Goal: Check status

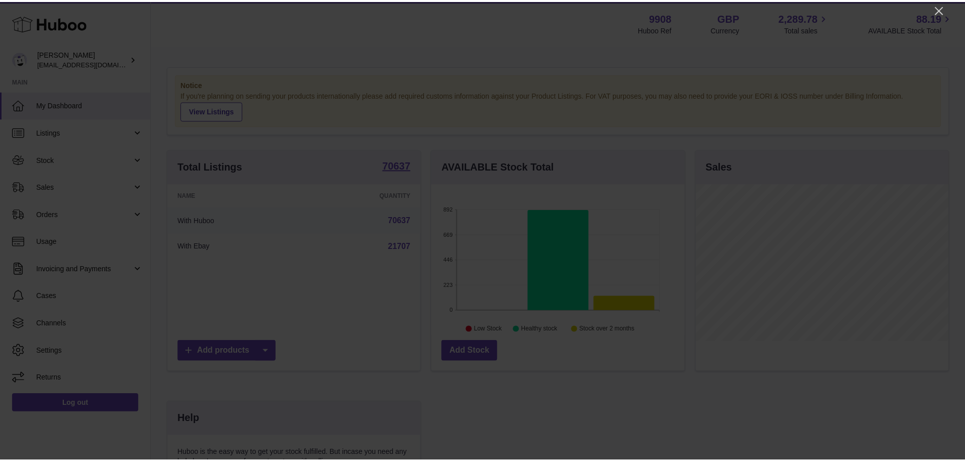
scroll to position [158, 255]
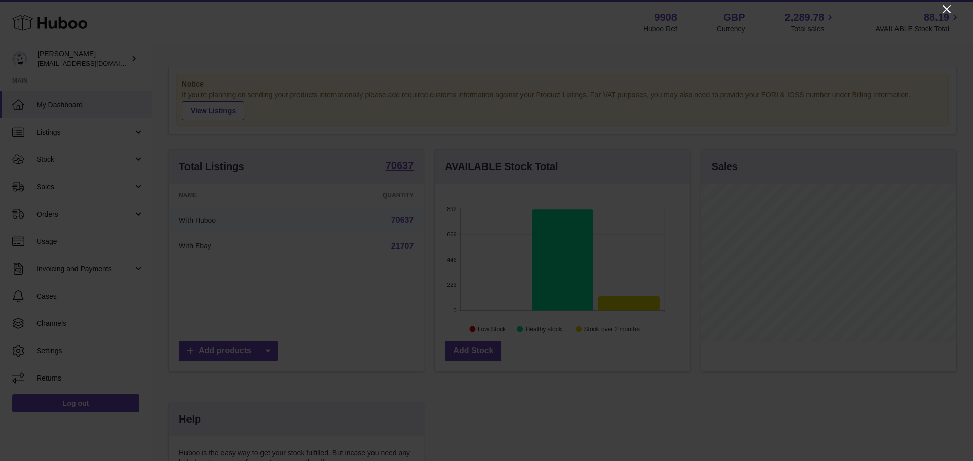
click at [941, 9] on icon "Close" at bounding box center [946, 9] width 12 height 12
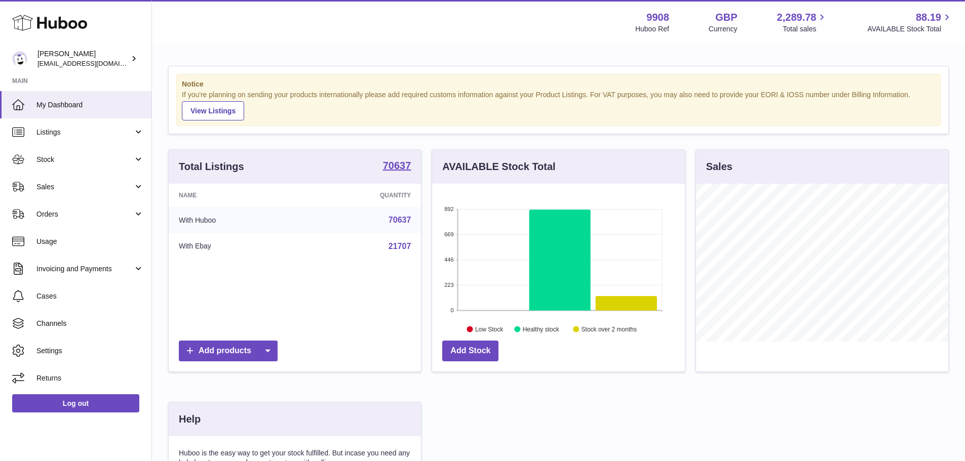
scroll to position [506401, 506307]
click at [70, 188] on span "Sales" at bounding box center [84, 187] width 97 height 10
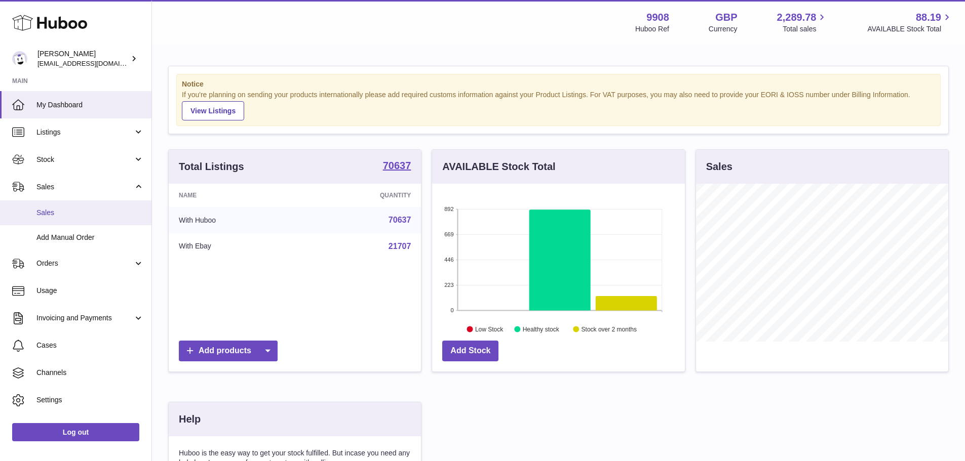
click at [75, 214] on span "Sales" at bounding box center [89, 213] width 107 height 10
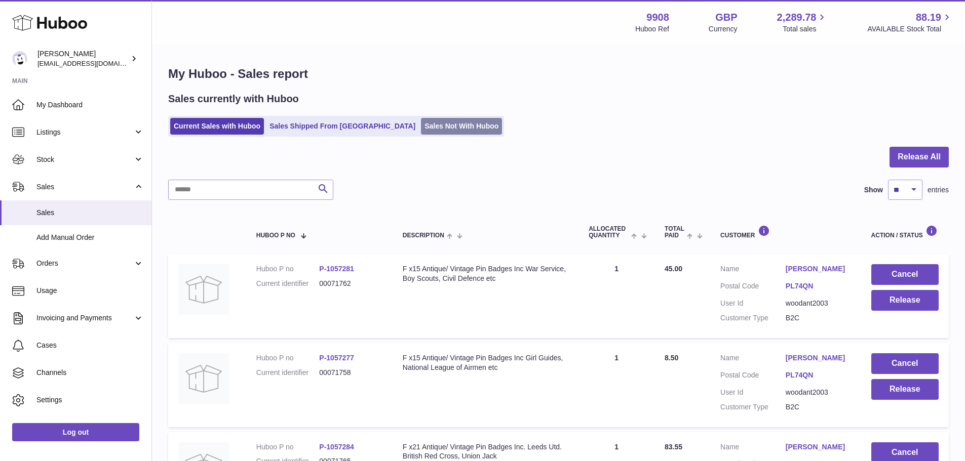
click at [421, 120] on link "Sales Not With Huboo" at bounding box center [461, 126] width 81 height 17
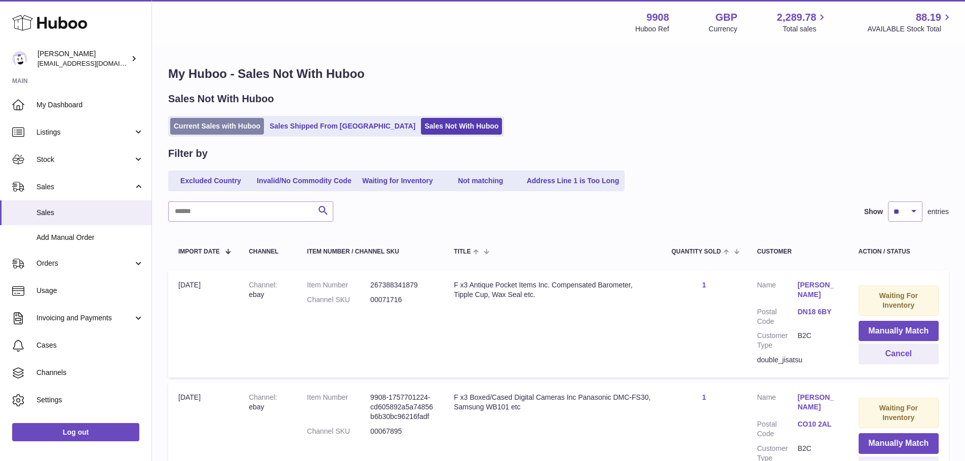
click at [209, 129] on link "Current Sales with Huboo" at bounding box center [217, 126] width 94 height 17
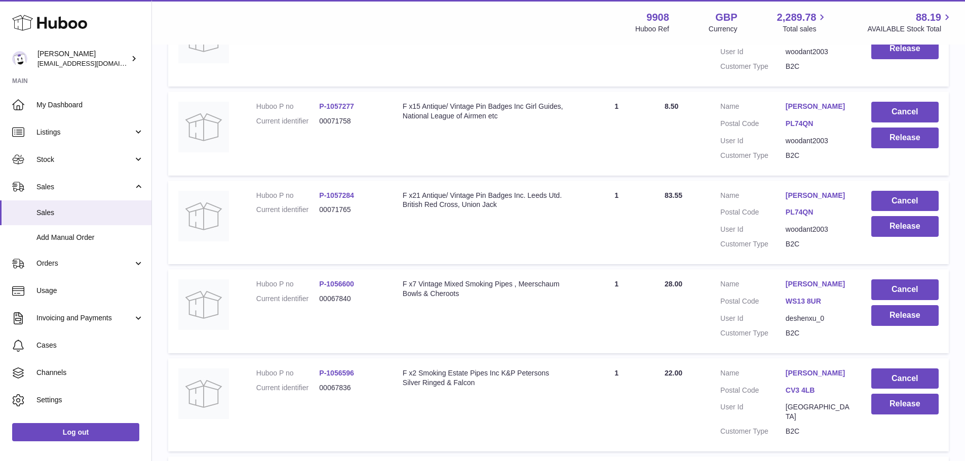
scroll to position [253, 0]
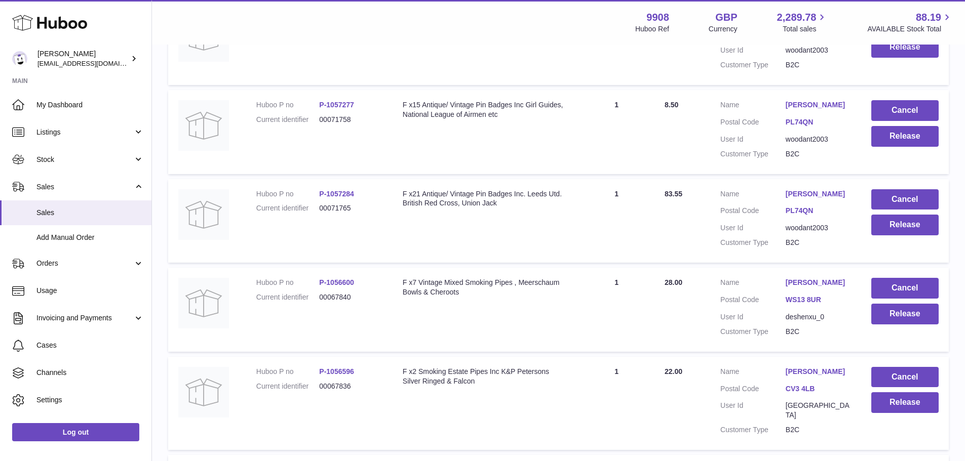
click at [548, 43] on div "Menu Huboo 9908 Huboo Ref GBP Currency 2,289.78 Total sales 88.19 AVAILABLE Sto…" at bounding box center [558, 22] width 813 height 45
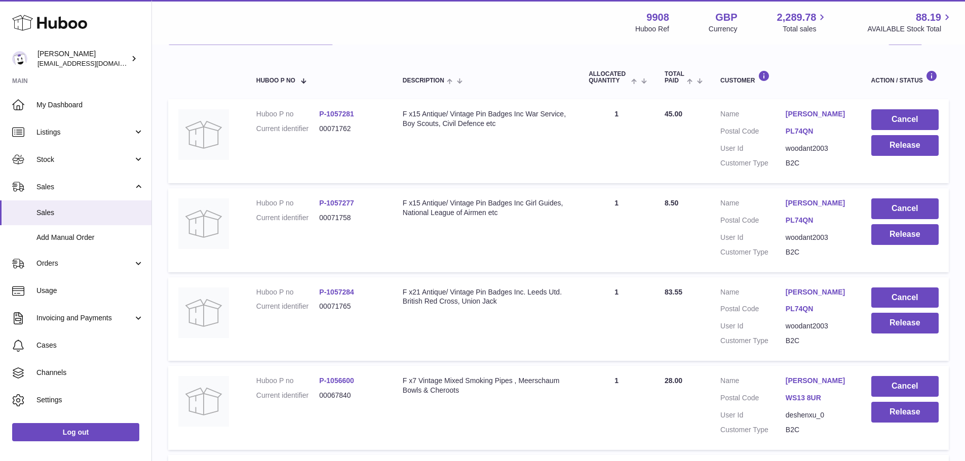
scroll to position [0, 0]
